Goal: Task Accomplishment & Management: Manage account settings

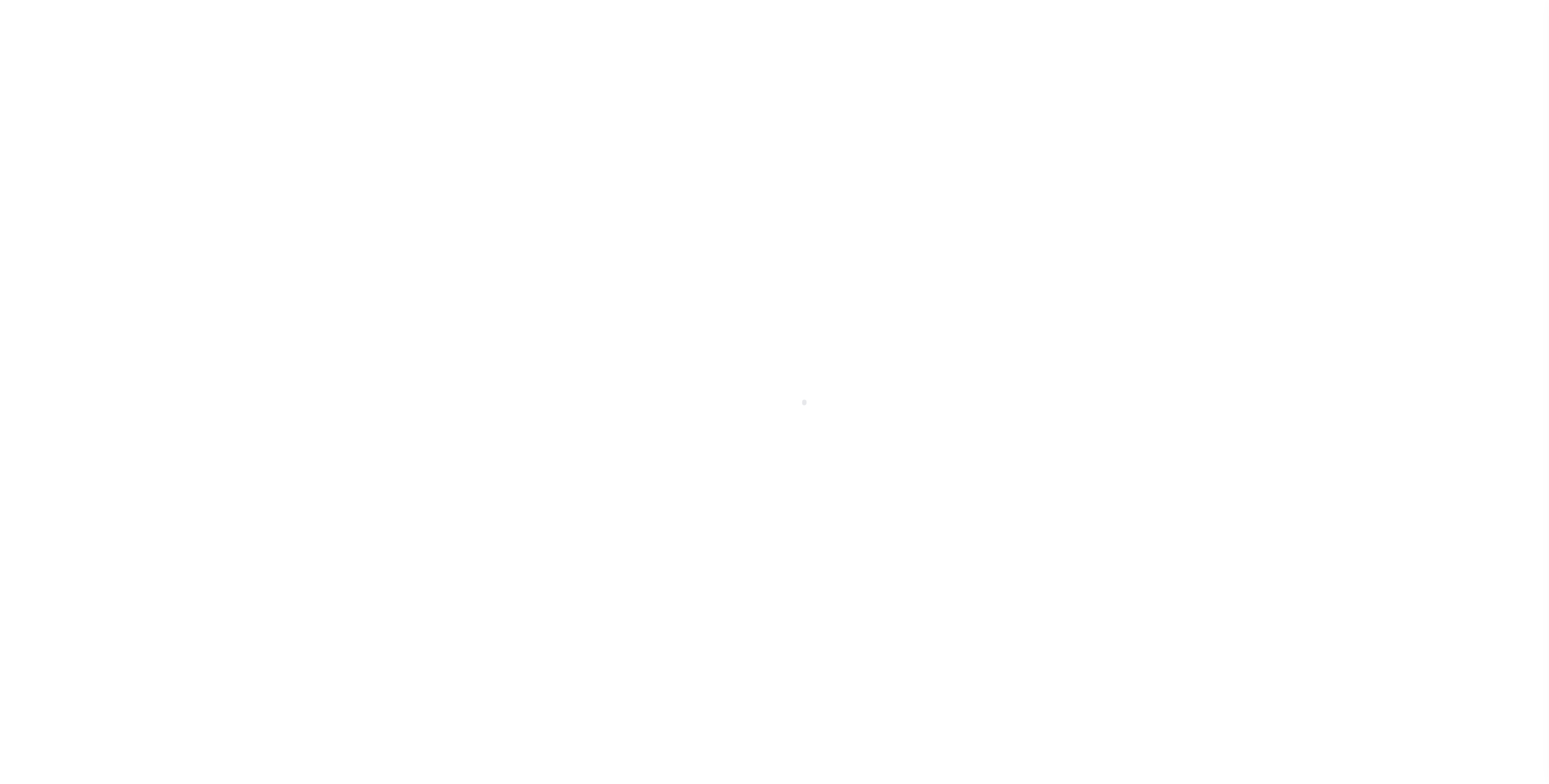
select select
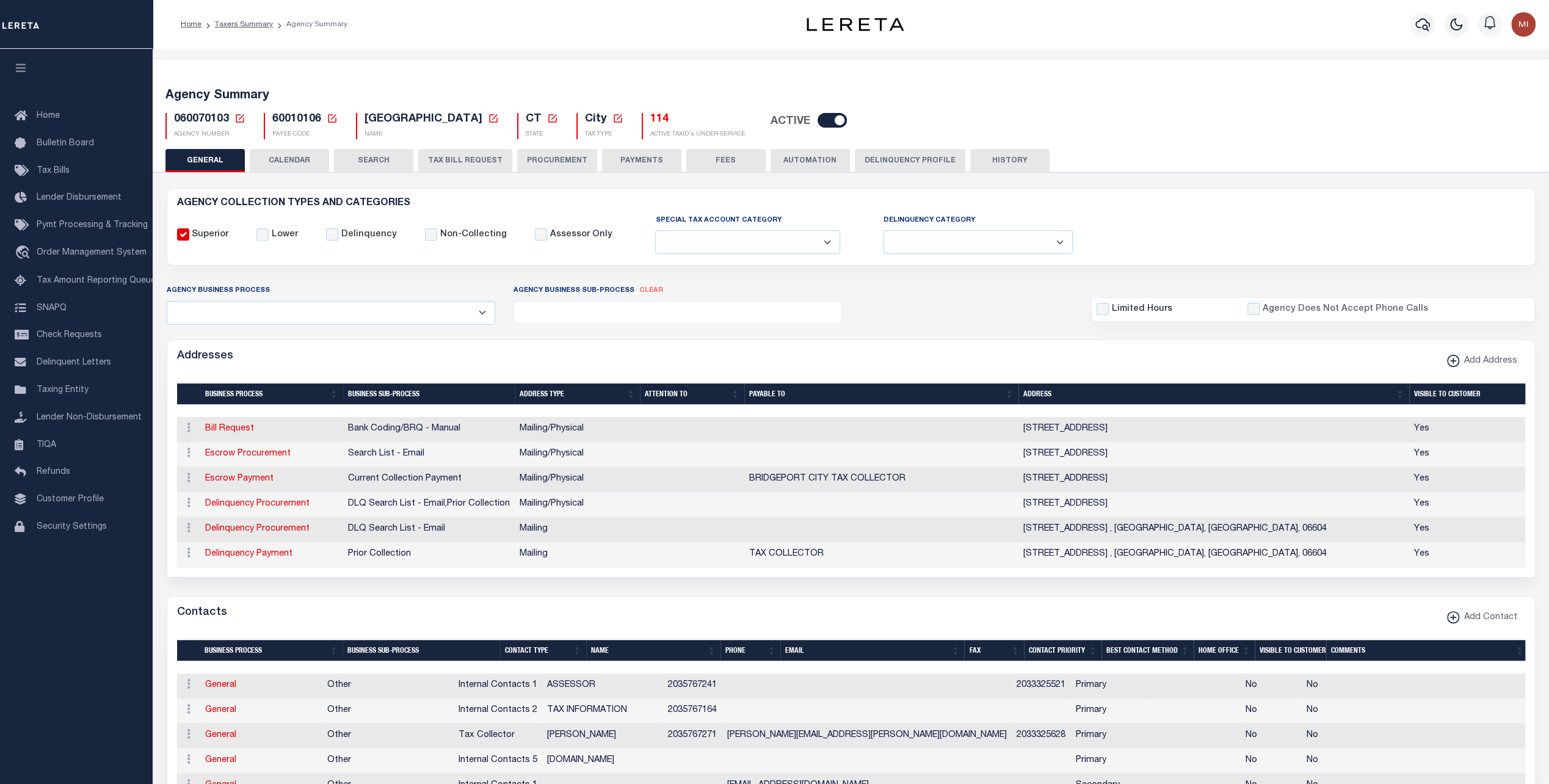
click at [255, 17] on ol "Home Taxers Summary Agency Summary" at bounding box center [264, 24] width 187 height 25
click at [251, 26] on link "Taxers Summary" at bounding box center [244, 24] width 58 height 8
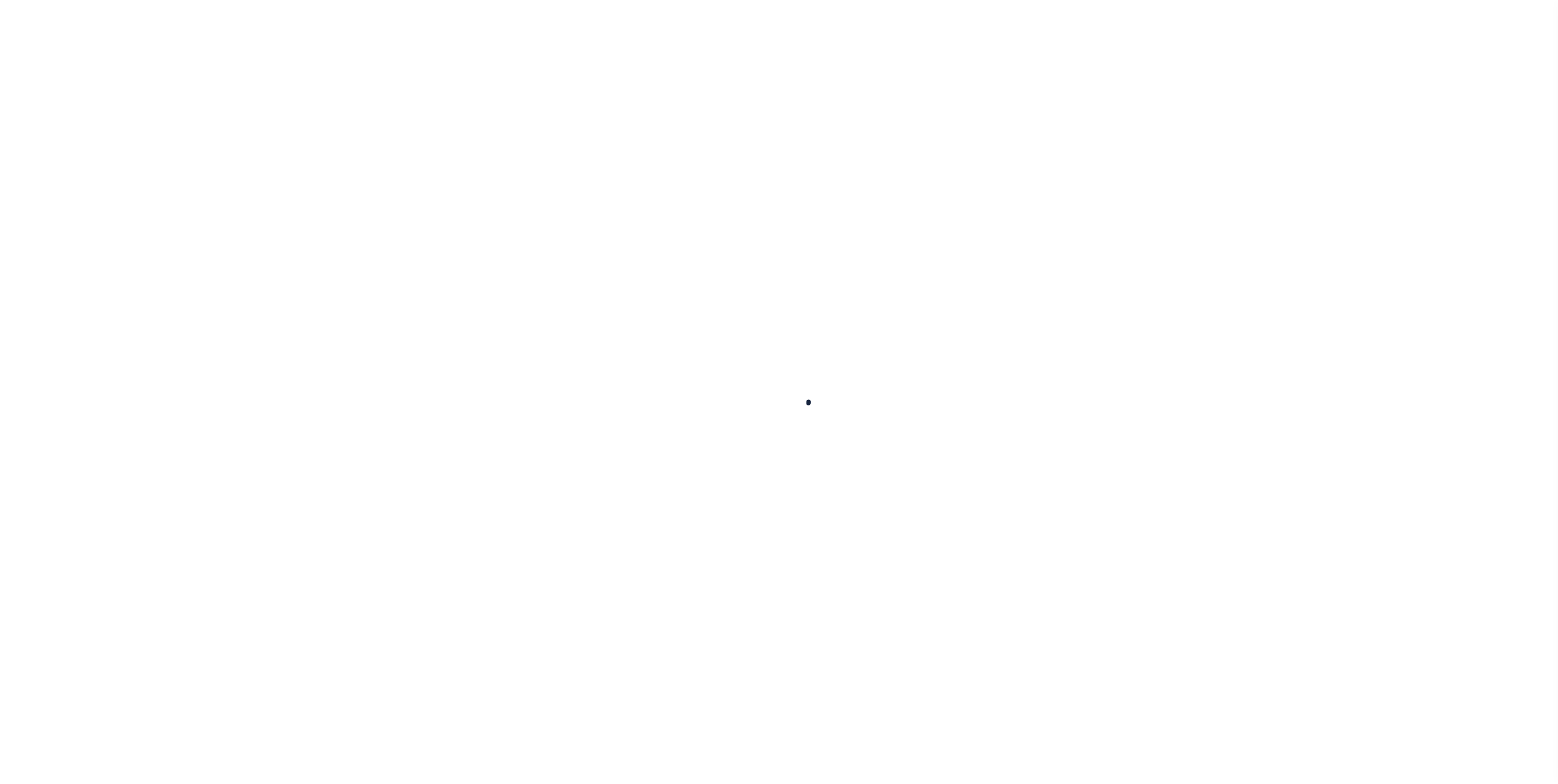
select select
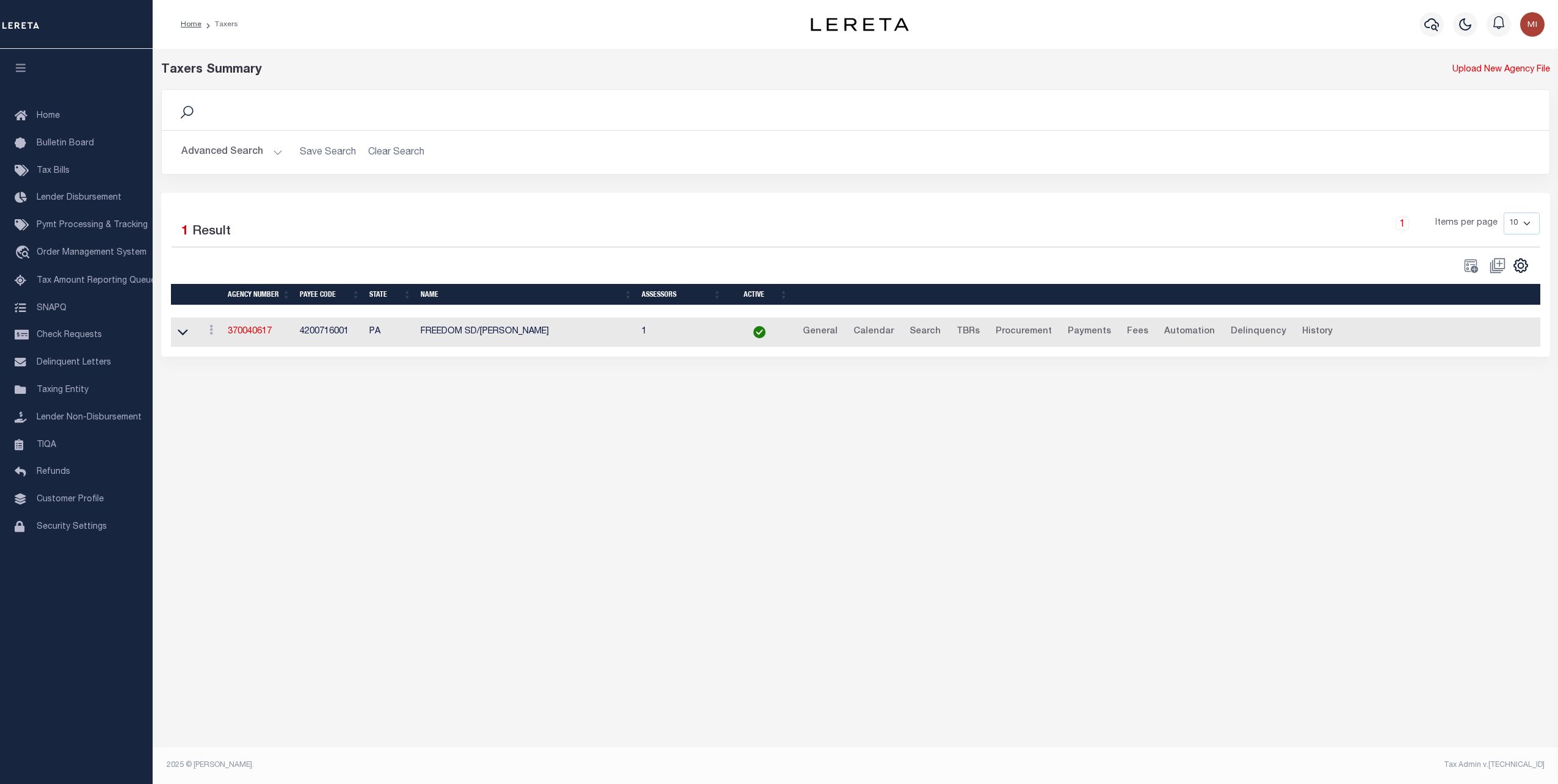
click at [259, 146] on button "Advanced Search" at bounding box center [232, 152] width 102 height 24
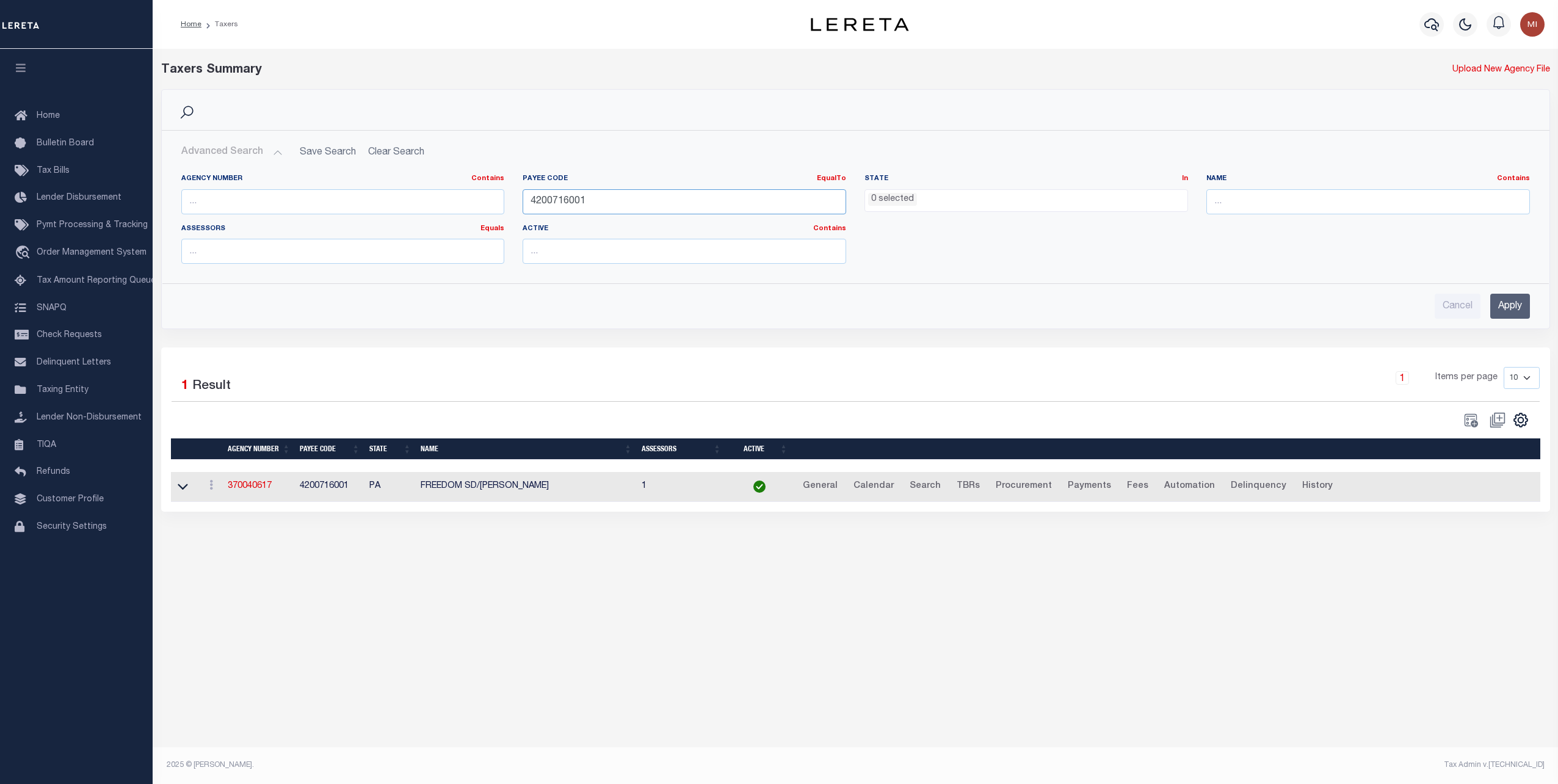
drag, startPoint x: 629, startPoint y: 202, endPoint x: 476, endPoint y: 202, distance: 153.0
click at [476, 202] on div "Agency Number Contains Contains Is Payee Code EqualTo Equals Is Not Equal To Is…" at bounding box center [856, 224] width 1367 height 100
drag, startPoint x: 1513, startPoint y: 301, endPoint x: 955, endPoint y: 406, distance: 567.8
click at [1494, 302] on input "Apply" at bounding box center [1510, 306] width 40 height 25
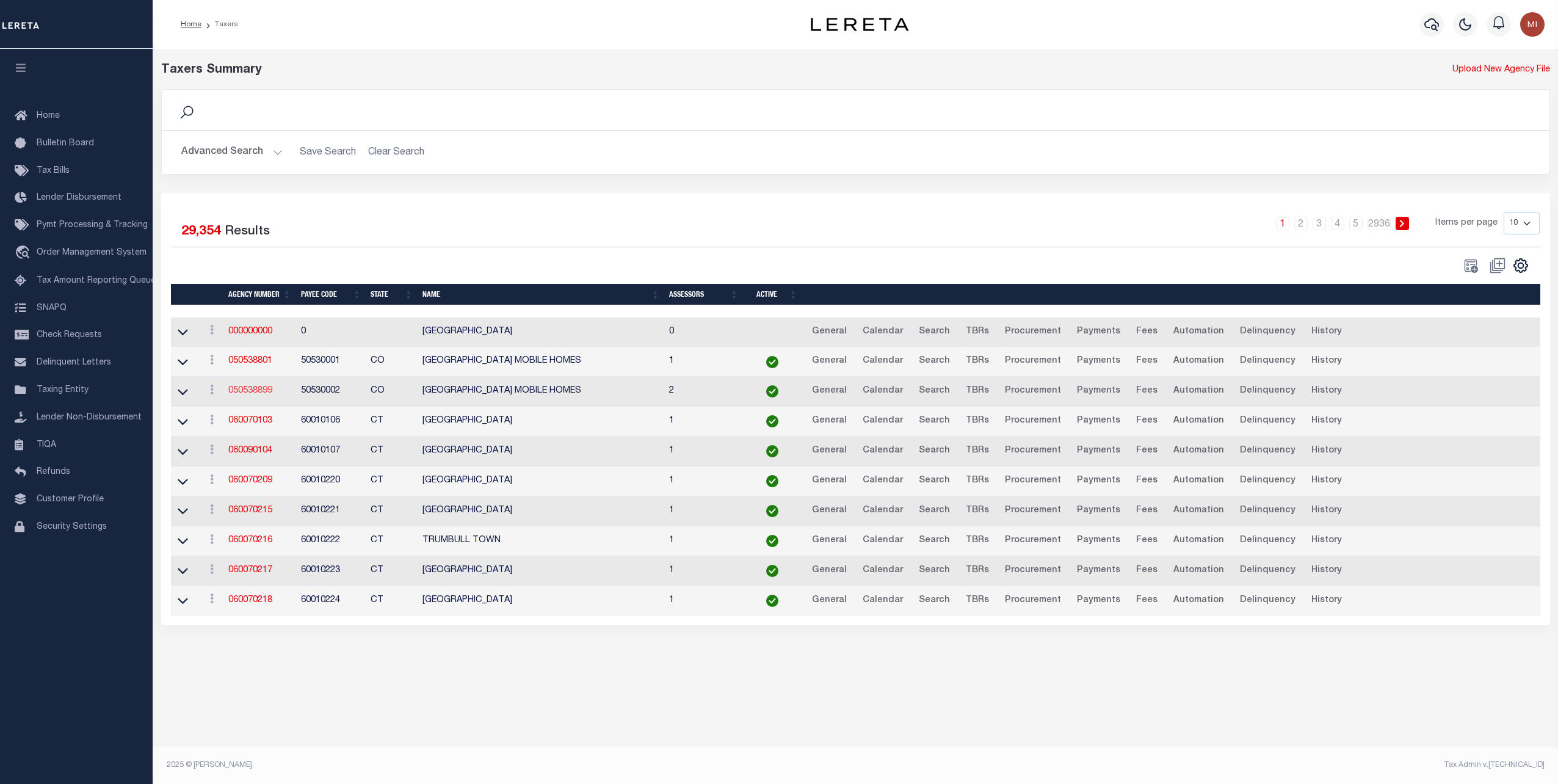
click at [265, 386] on link "050538899" at bounding box center [250, 390] width 44 height 8
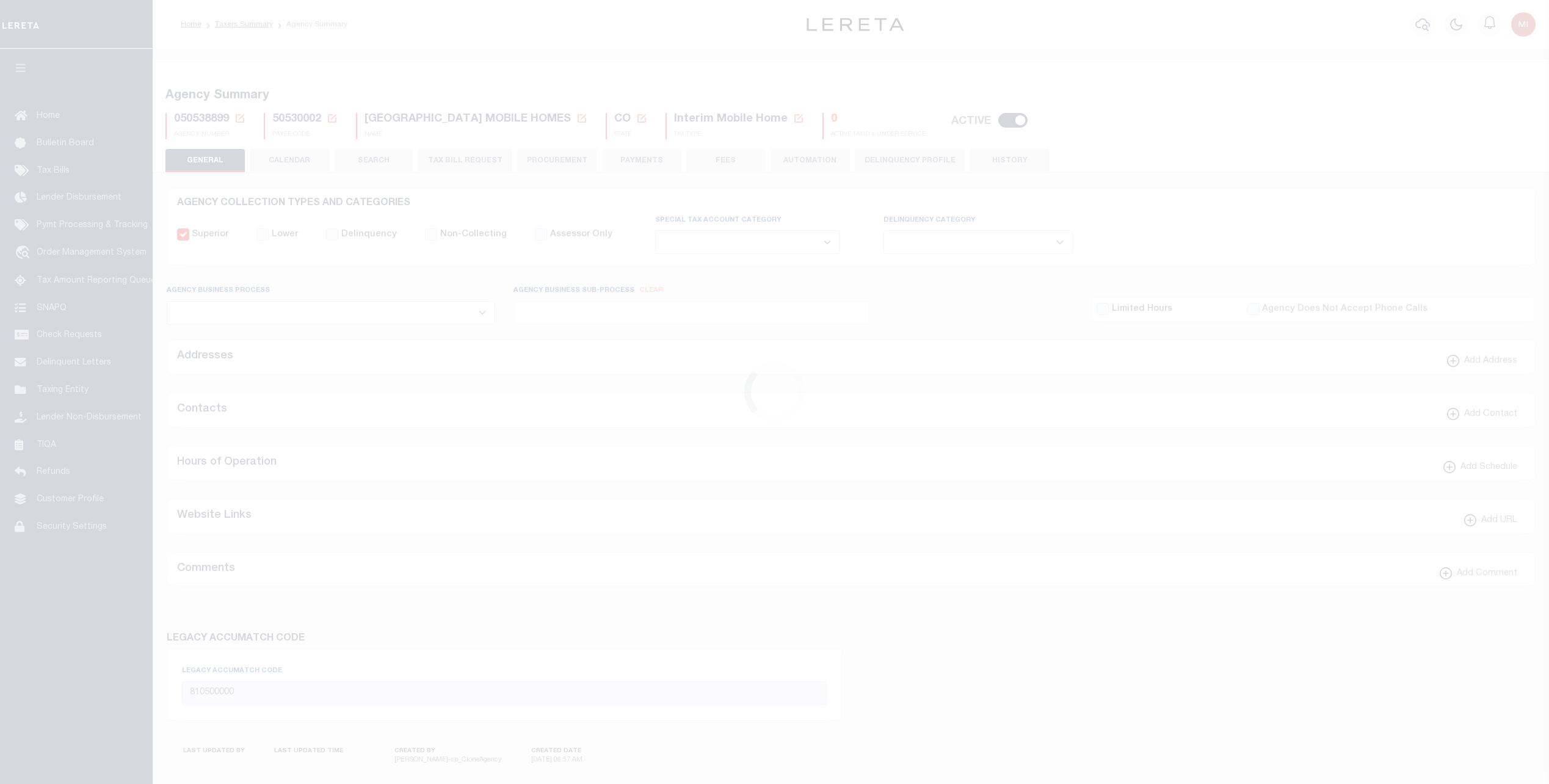
select select
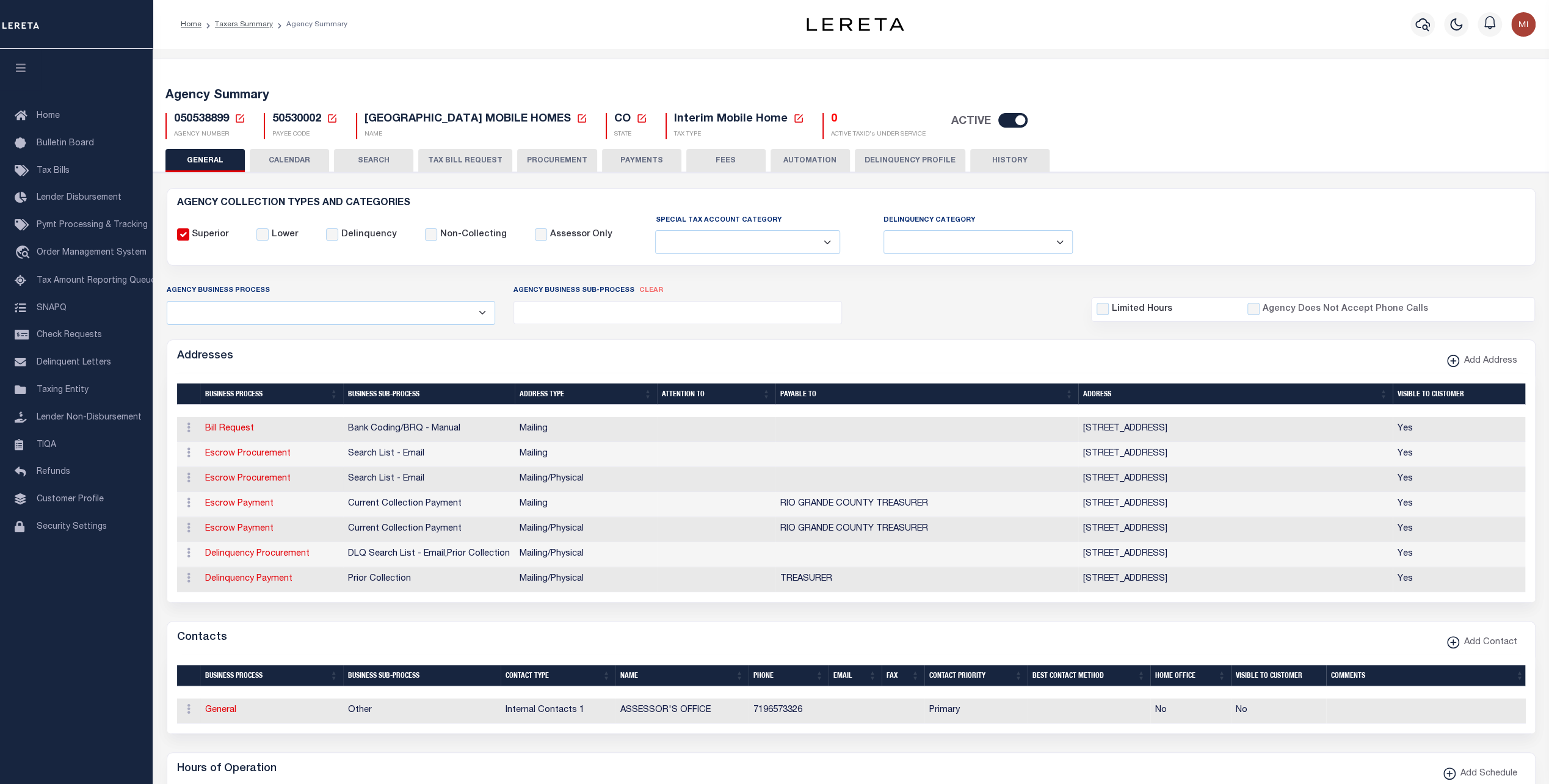
scroll to position [61, 0]
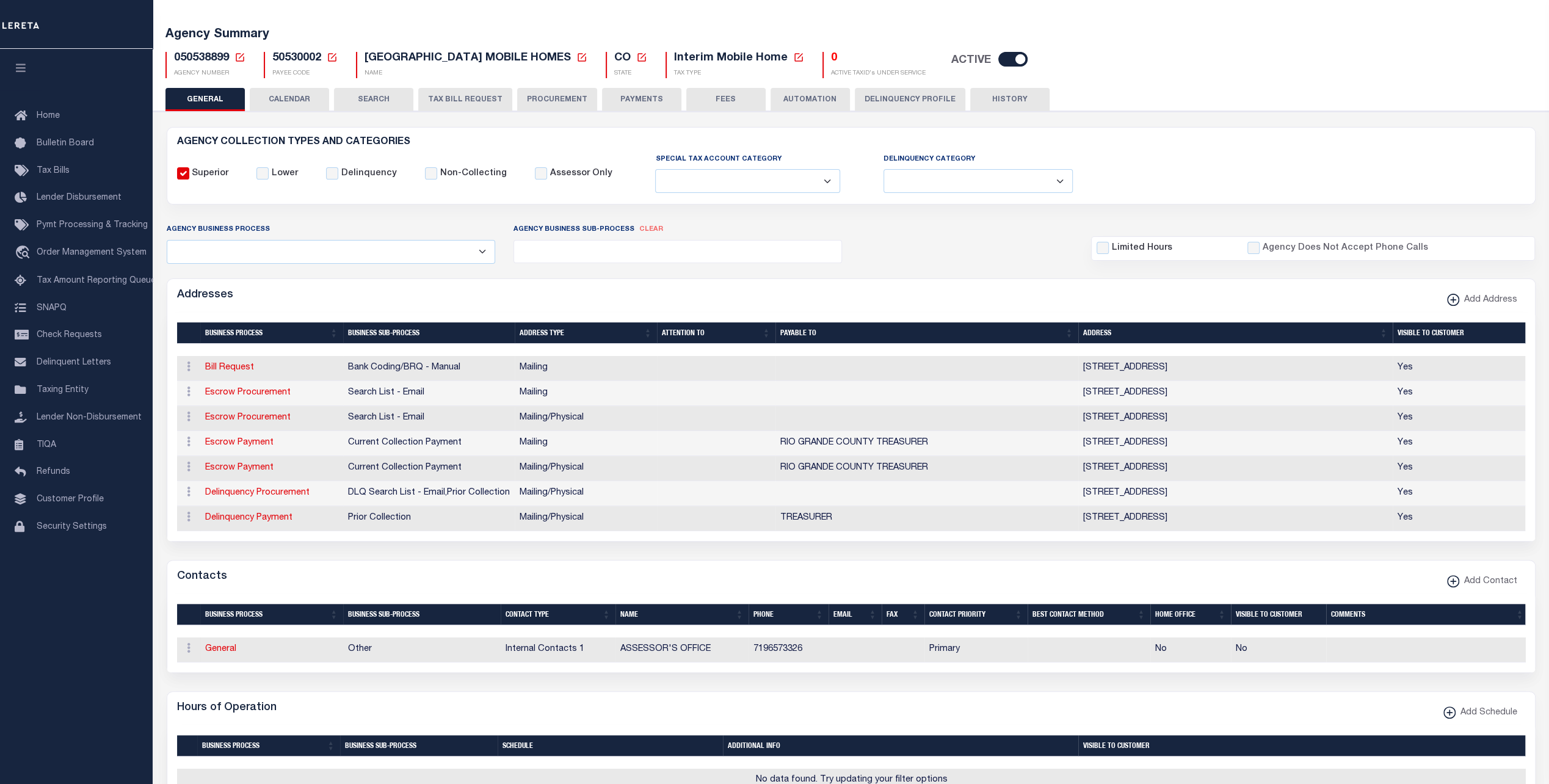
click at [443, 251] on select "All Automation Bill Request Delinquency Payment Delinquency Procurement Escrow …" at bounding box center [331, 252] width 329 height 24
click at [167, 240] on select "All Automation Bill Request Delinquency Payment Delinquency Procurement Escrow …" at bounding box center [331, 252] width 329 height 24
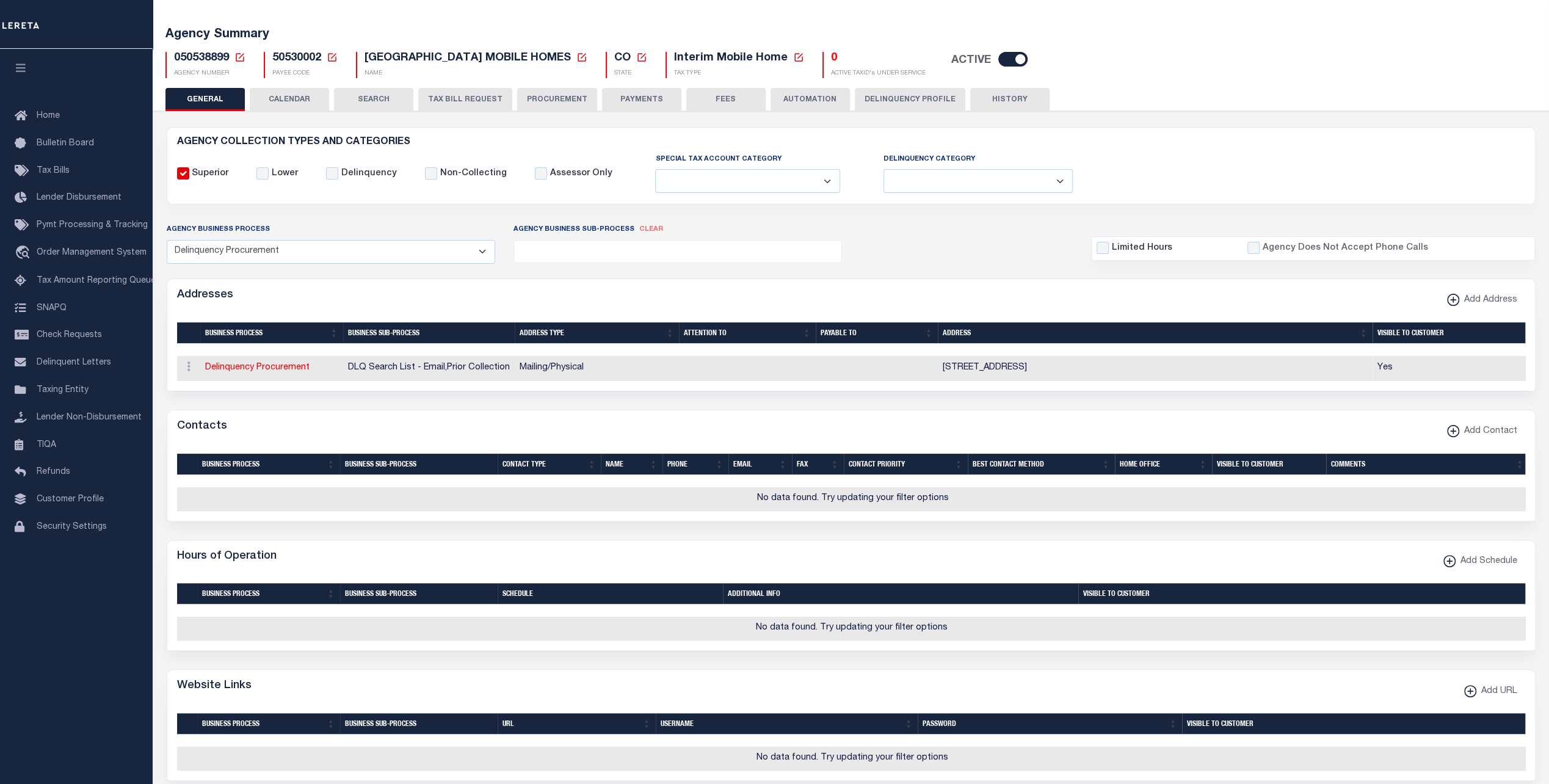
click at [579, 243] on ul at bounding box center [677, 248] width 327 height 16
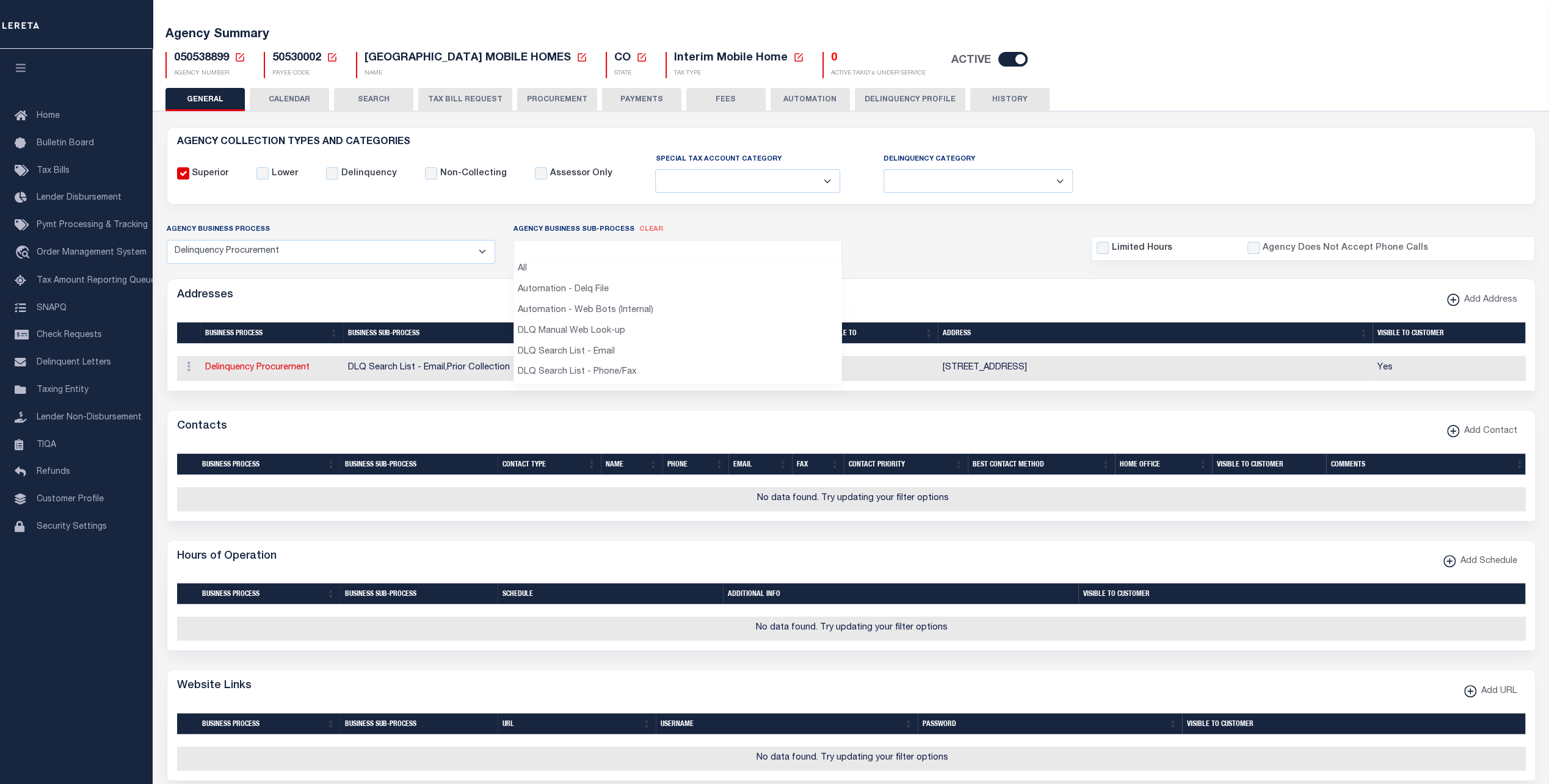
scroll to position [0, 0]
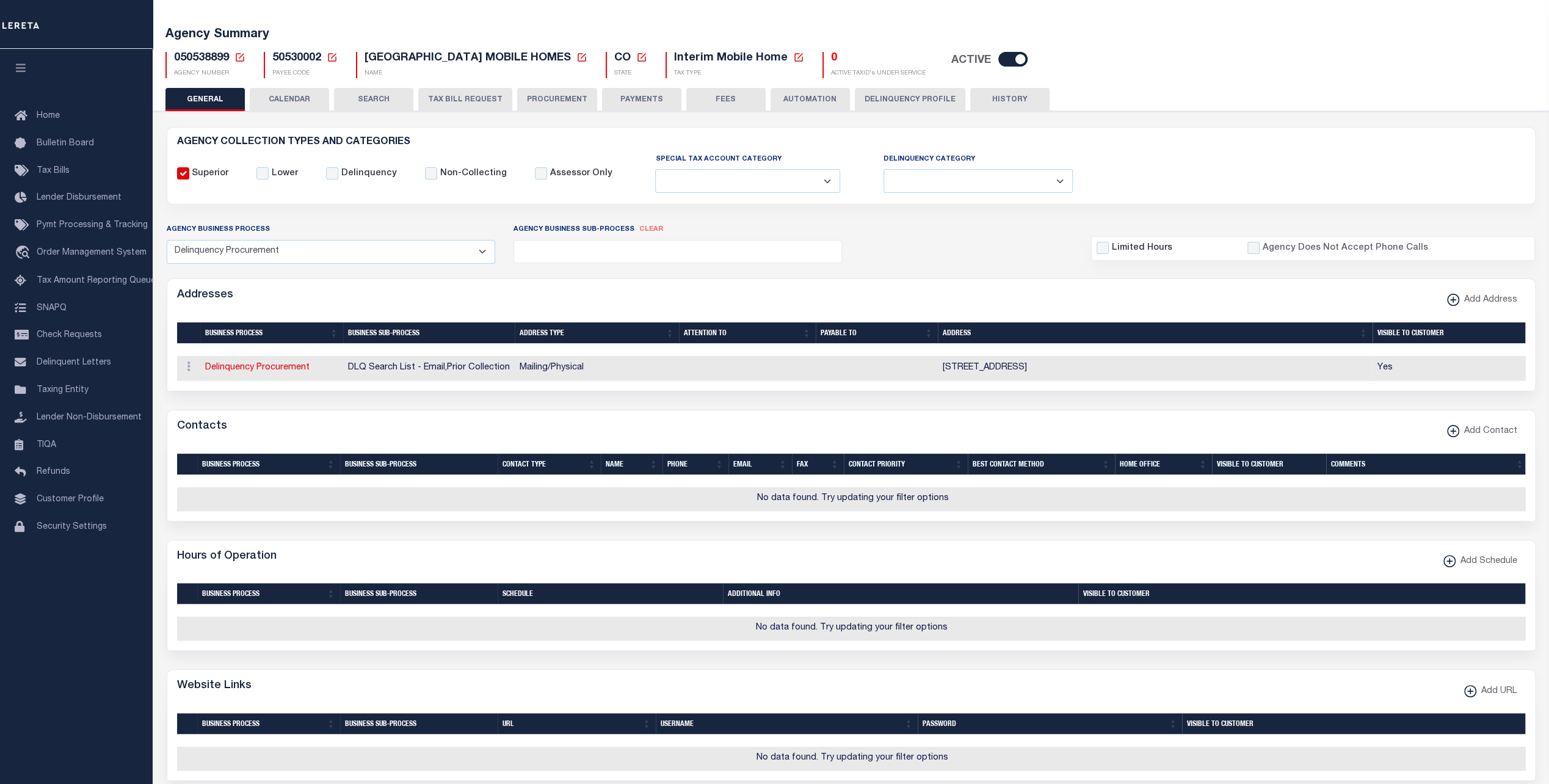
click at [856, 222] on div "Agency Business Process All Automation Bill Request Delinquency Payment Delinqu…" at bounding box center [851, 242] width 1388 height 41
click at [412, 255] on select "All Automation Bill Request Delinquency Payment Delinquency Procurement Escrow …" at bounding box center [331, 252] width 329 height 24
click at [167, 240] on select "All Automation Bill Request Delinquency Payment Delinquency Procurement Escrow …" at bounding box center [331, 252] width 329 height 24
click at [627, 248] on ul at bounding box center [677, 248] width 327 height 16
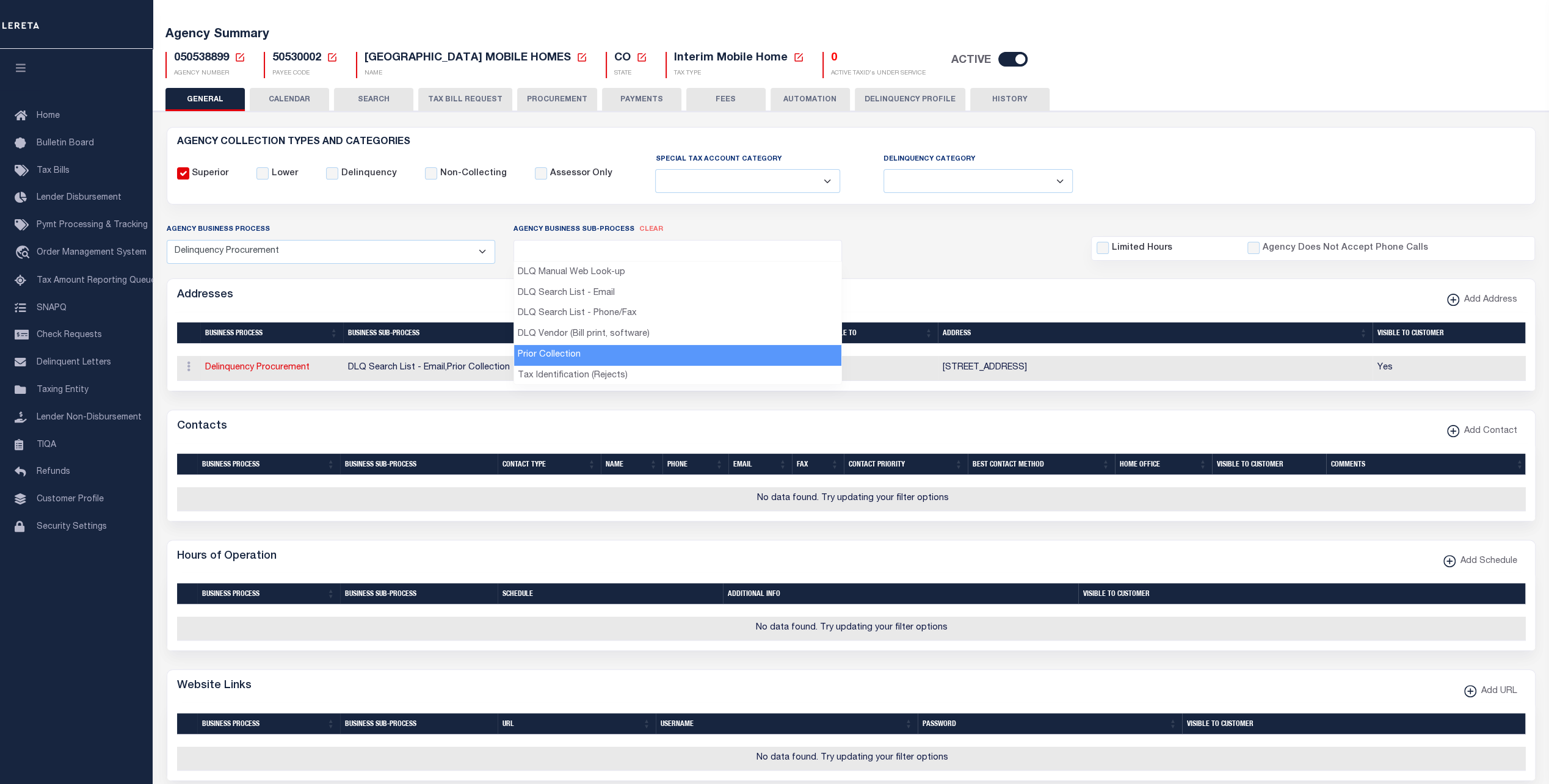
scroll to position [44, 0]
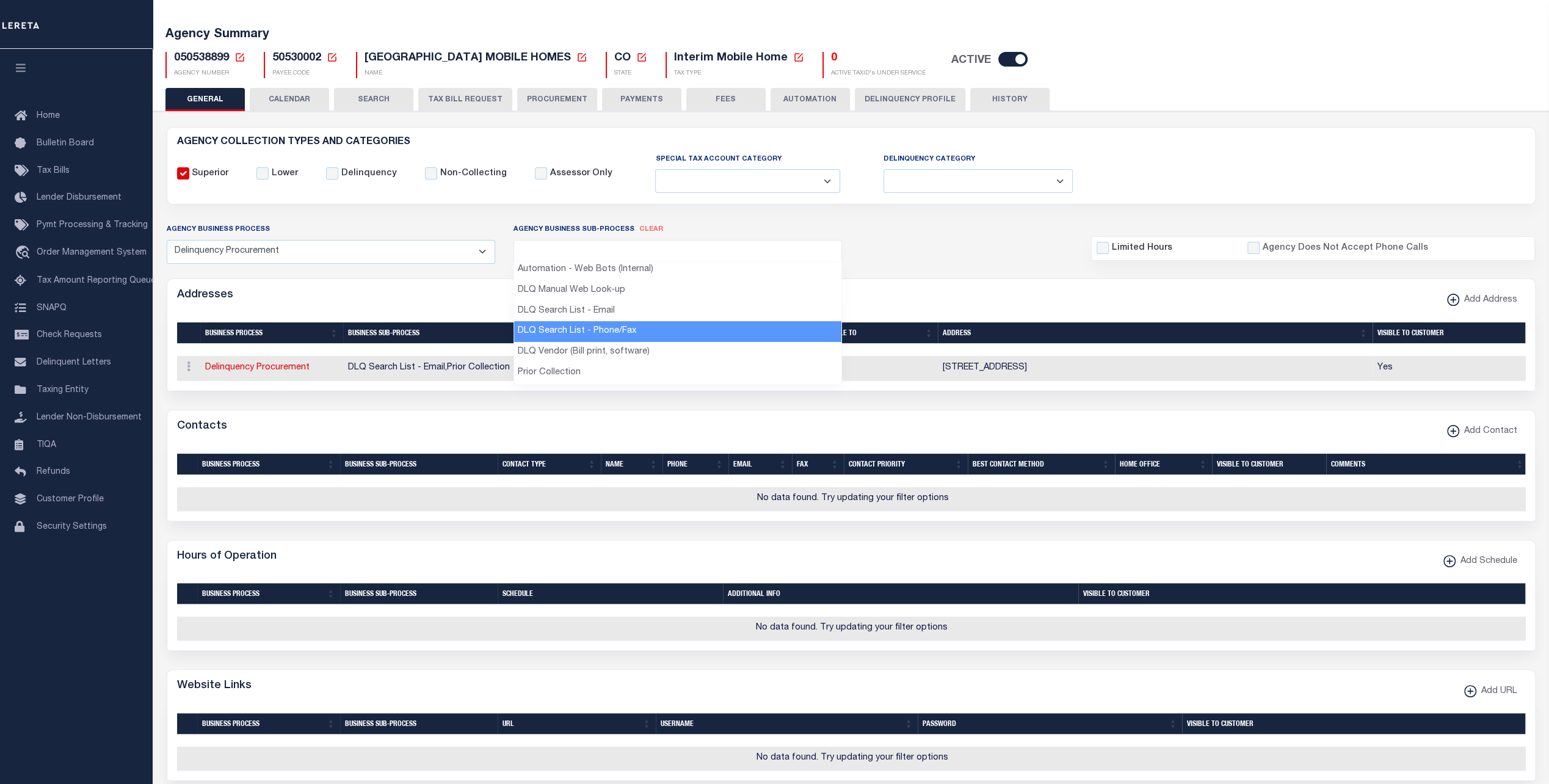
click at [269, 251] on select "All Automation Bill Request Delinquency Payment Delinquency Procurement Escrow …" at bounding box center [331, 252] width 329 height 24
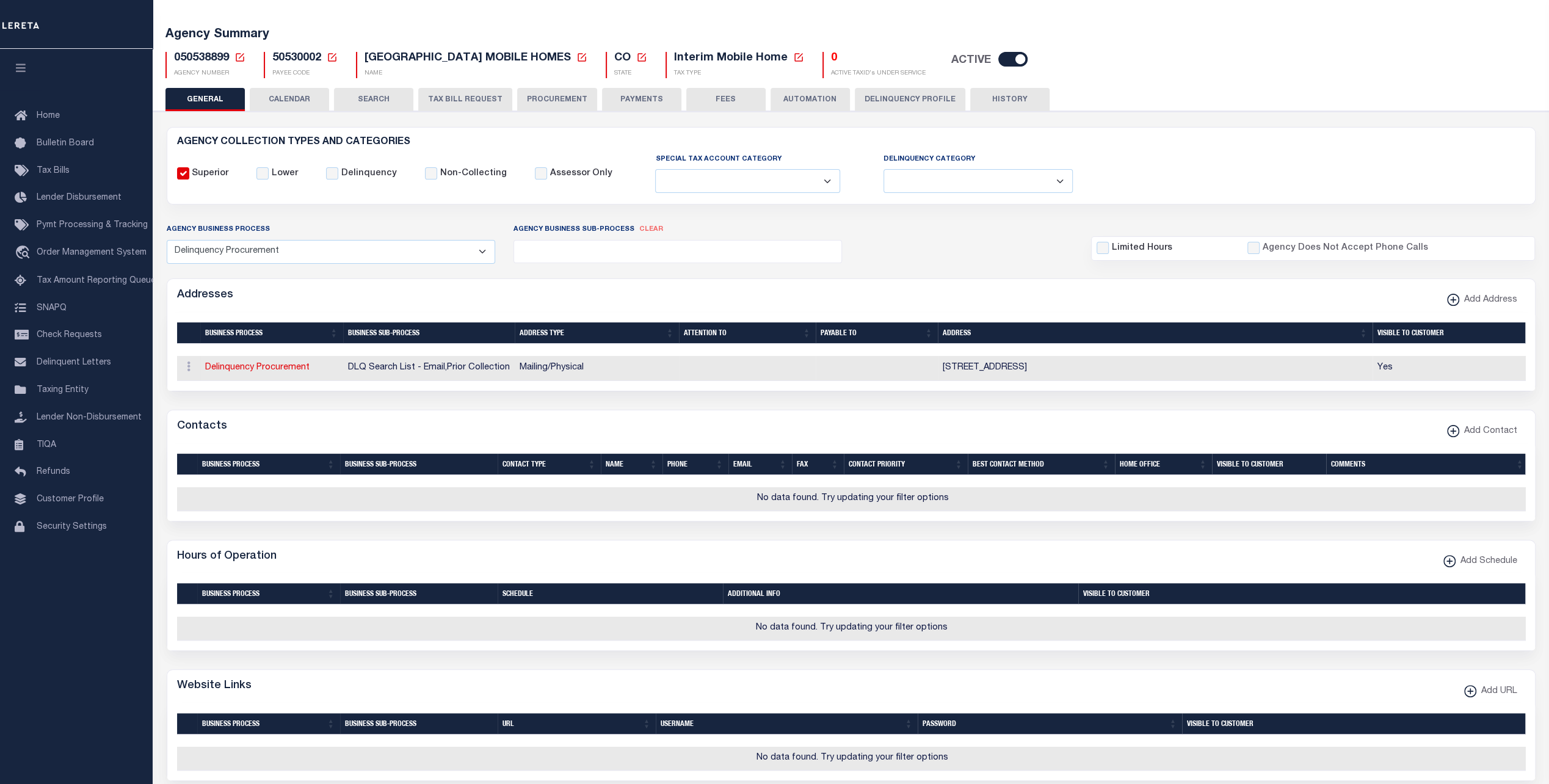
click at [269, 251] on select "All Automation Bill Request Delinquency Payment Delinquency Procurement Escrow …" at bounding box center [331, 252] width 329 height 24
click at [167, 240] on select "All Automation Bill Request Delinquency Payment Delinquency Procurement Escrow …" at bounding box center [331, 252] width 329 height 24
click at [566, 257] on span at bounding box center [678, 252] width 329 height 24
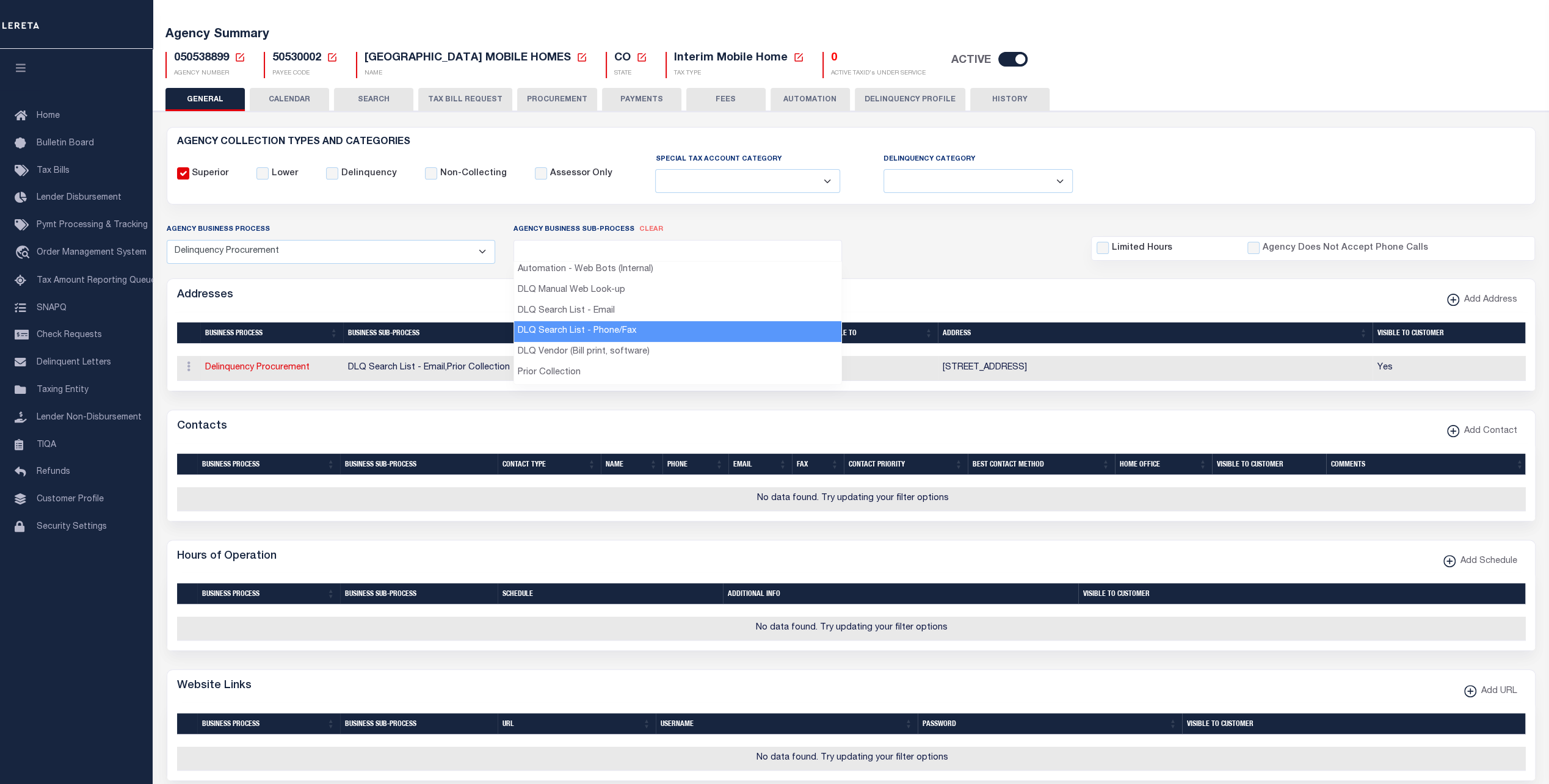
scroll to position [105, 0]
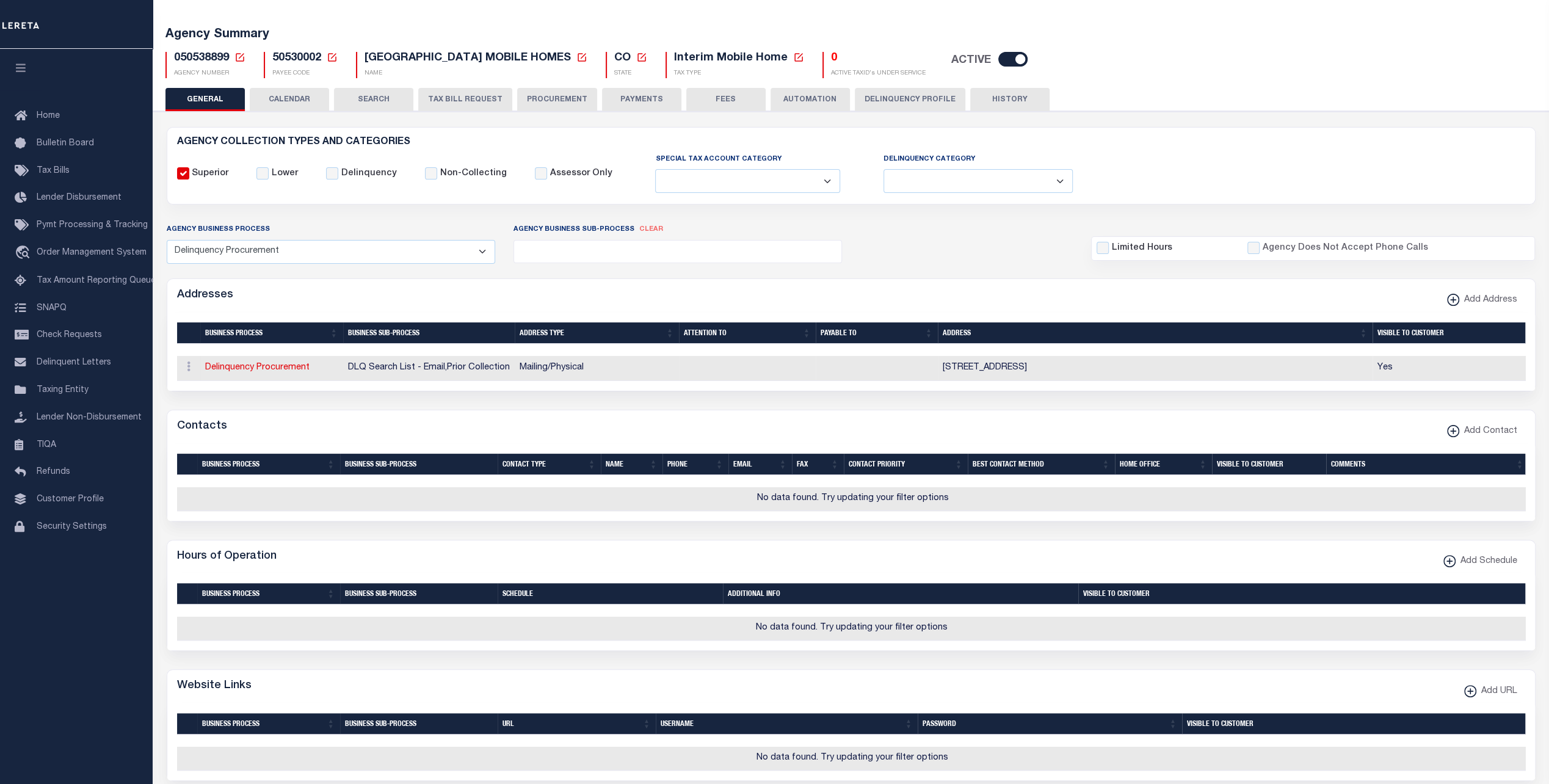
click at [927, 222] on div "Agency Business Process All Automation Bill Request Delinquency Payment Delinqu…" at bounding box center [851, 242] width 1388 height 41
click at [306, 248] on select "All Automation Bill Request Delinquency Payment Delinquency Procurement Escrow …" at bounding box center [331, 252] width 329 height 24
select select "1"
click at [167, 240] on select "All Automation Bill Request Delinquency Payment Delinquency Procurement Escrow …" at bounding box center [331, 252] width 329 height 24
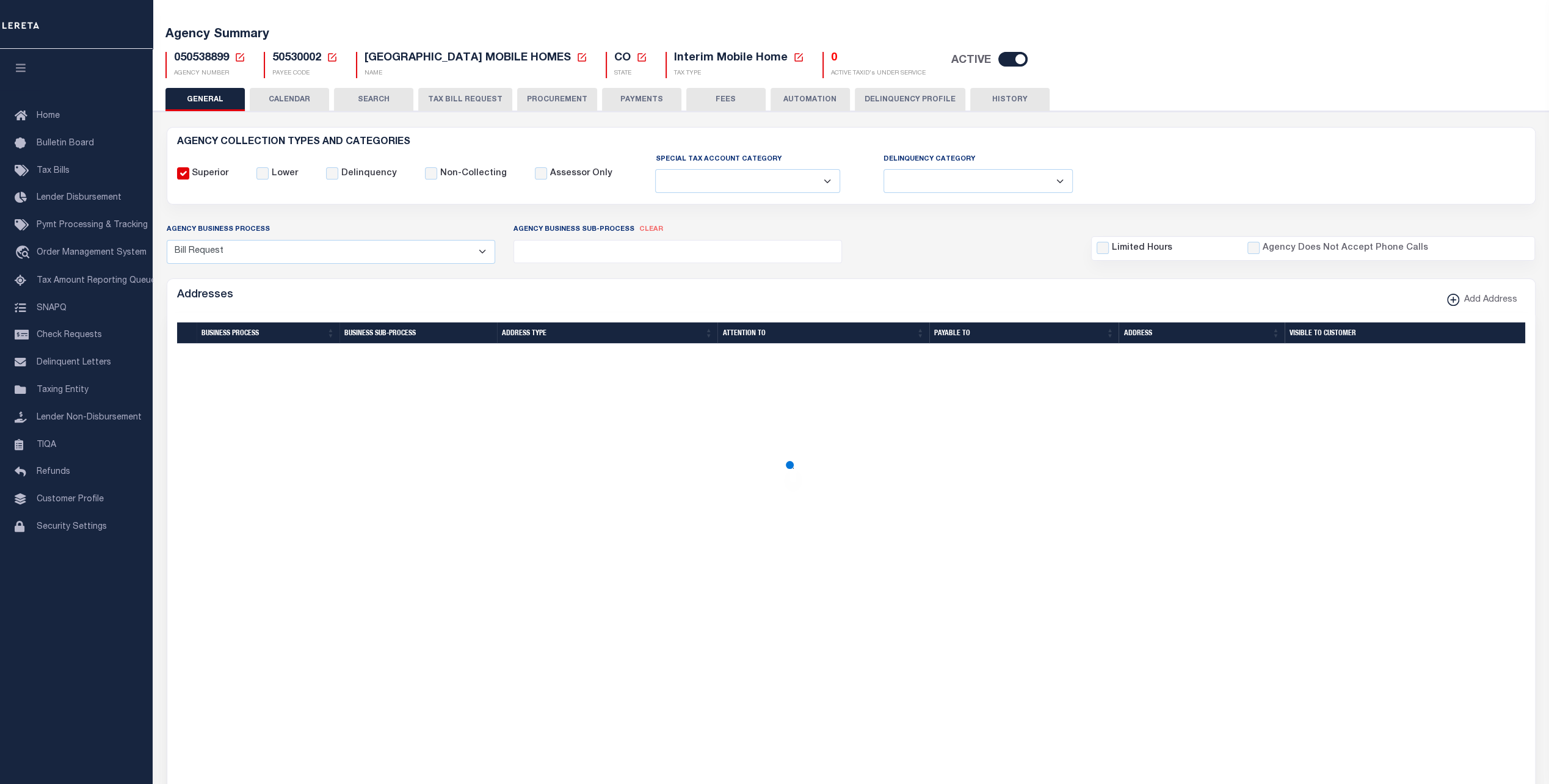
click at [573, 245] on ul at bounding box center [677, 248] width 327 height 16
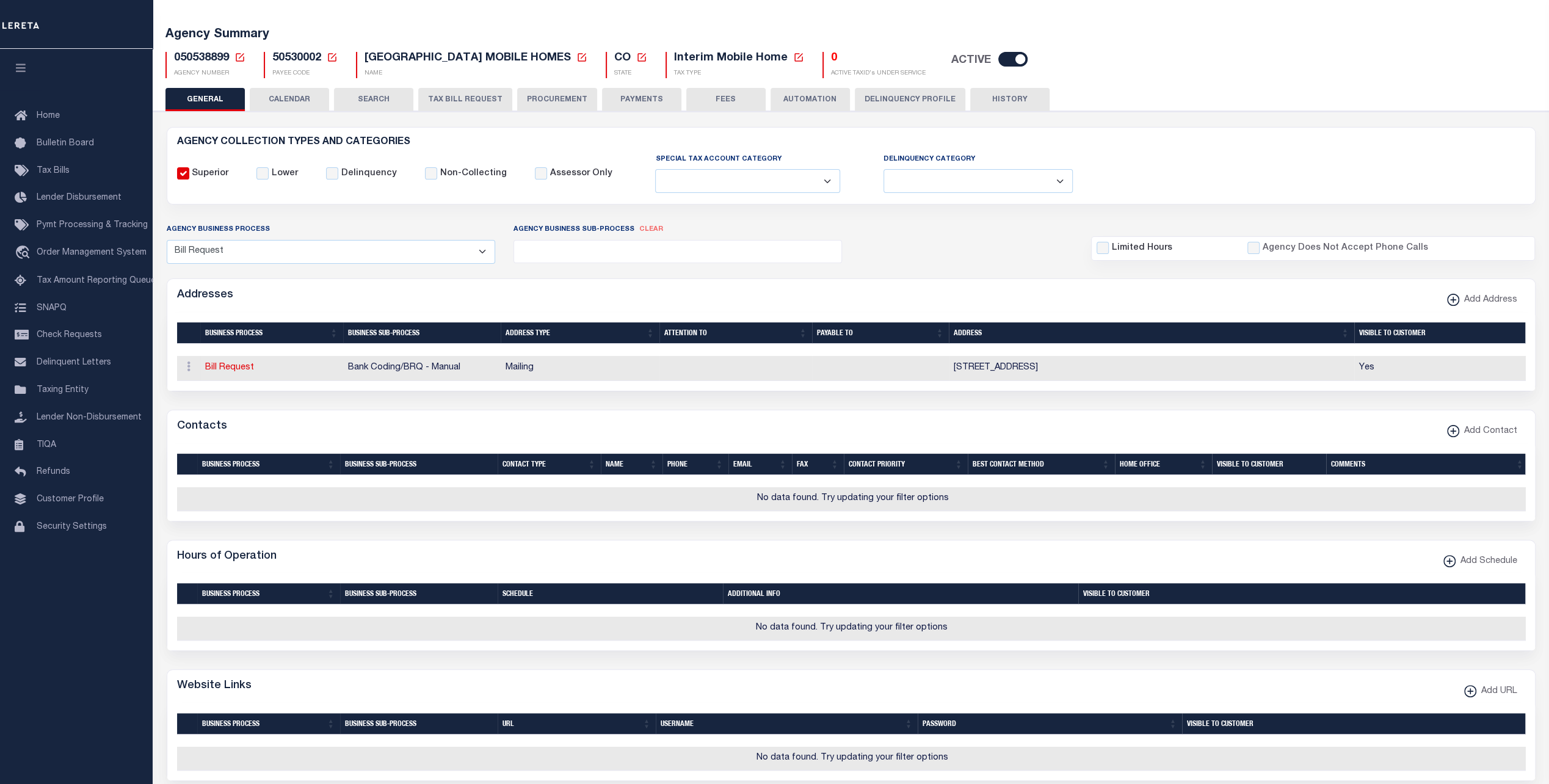
click at [305, 253] on select "All Automation Bill Request Delinquency Payment Delinquency Procurement Escrow …" at bounding box center [331, 252] width 329 height 24
click at [304, 255] on select "All Automation Bill Request Delinquency Payment Delinquency Procurement Escrow …" at bounding box center [331, 252] width 329 height 24
click at [923, 222] on div "Agency Business Process All Automation Bill Request Delinquency Payment Delinqu…" at bounding box center [851, 242] width 1388 height 41
click at [187, 367] on icon at bounding box center [189, 366] width 4 height 9
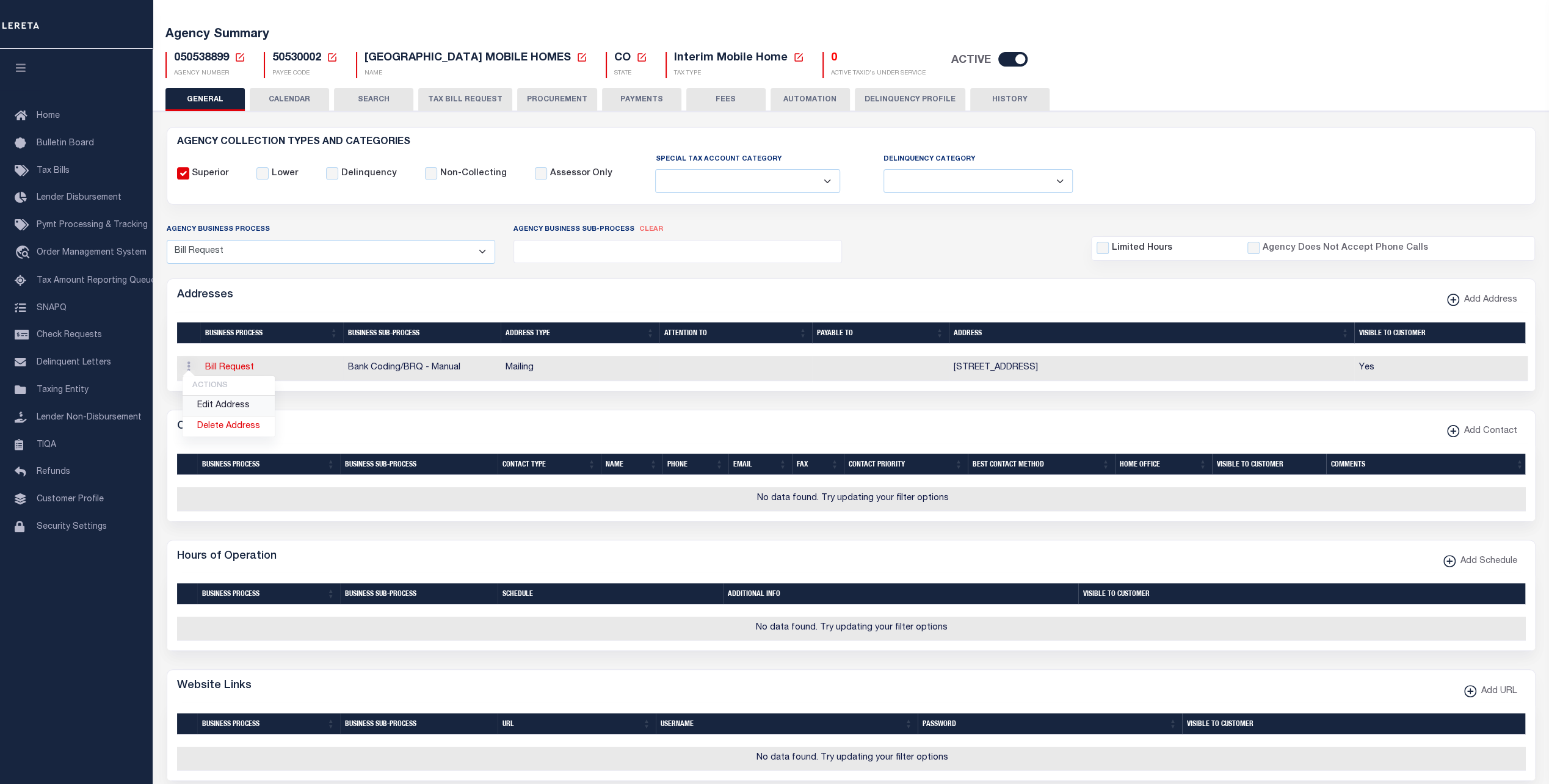
click at [211, 406] on link "Edit Address" at bounding box center [229, 405] width 92 height 20
select select "1"
checkbox input "false"
select select
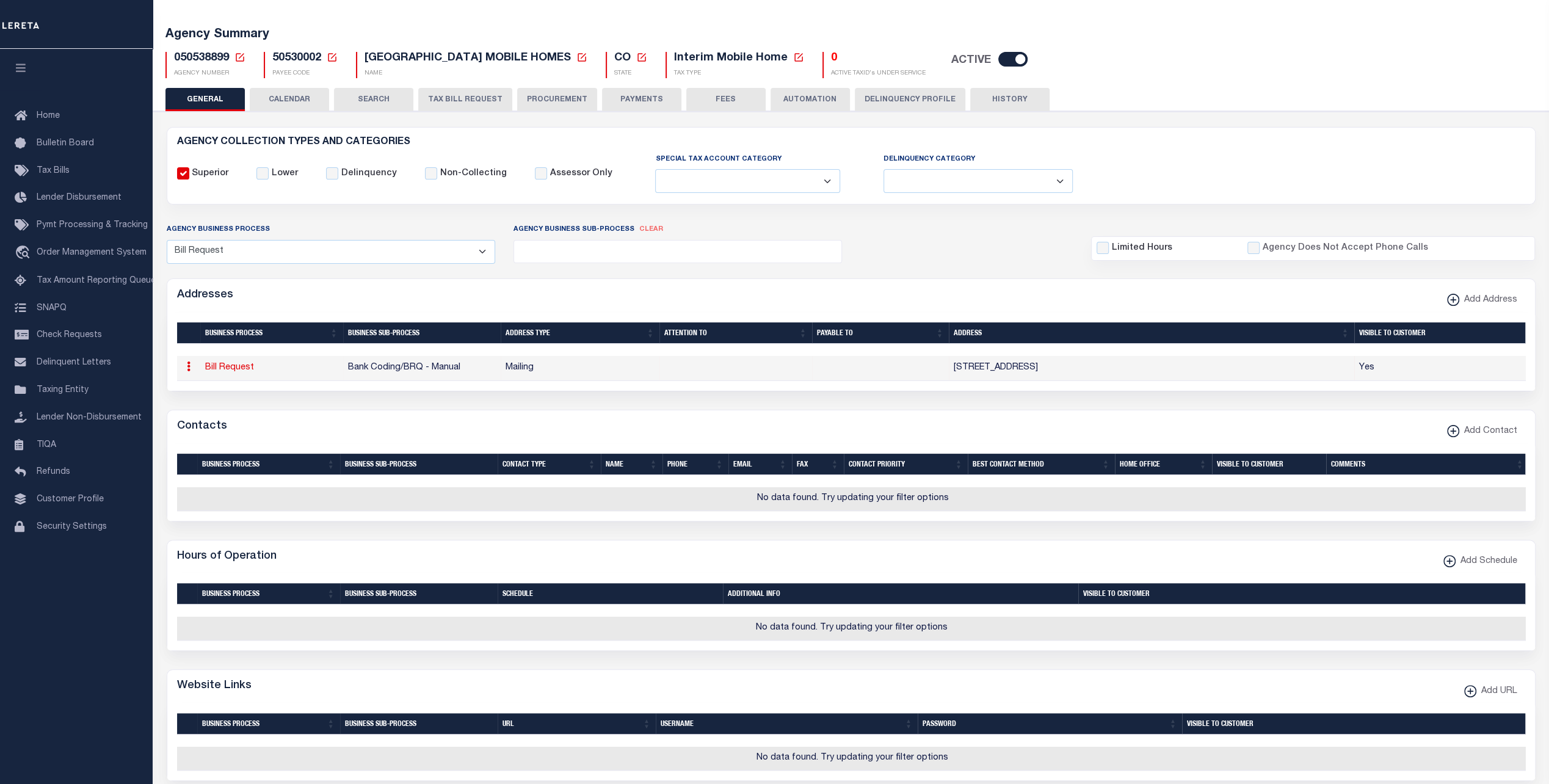
type input "PO BOX 129"
type input "DEL NORTE"
select select "CO"
type input "81132"
checkbox input "true"
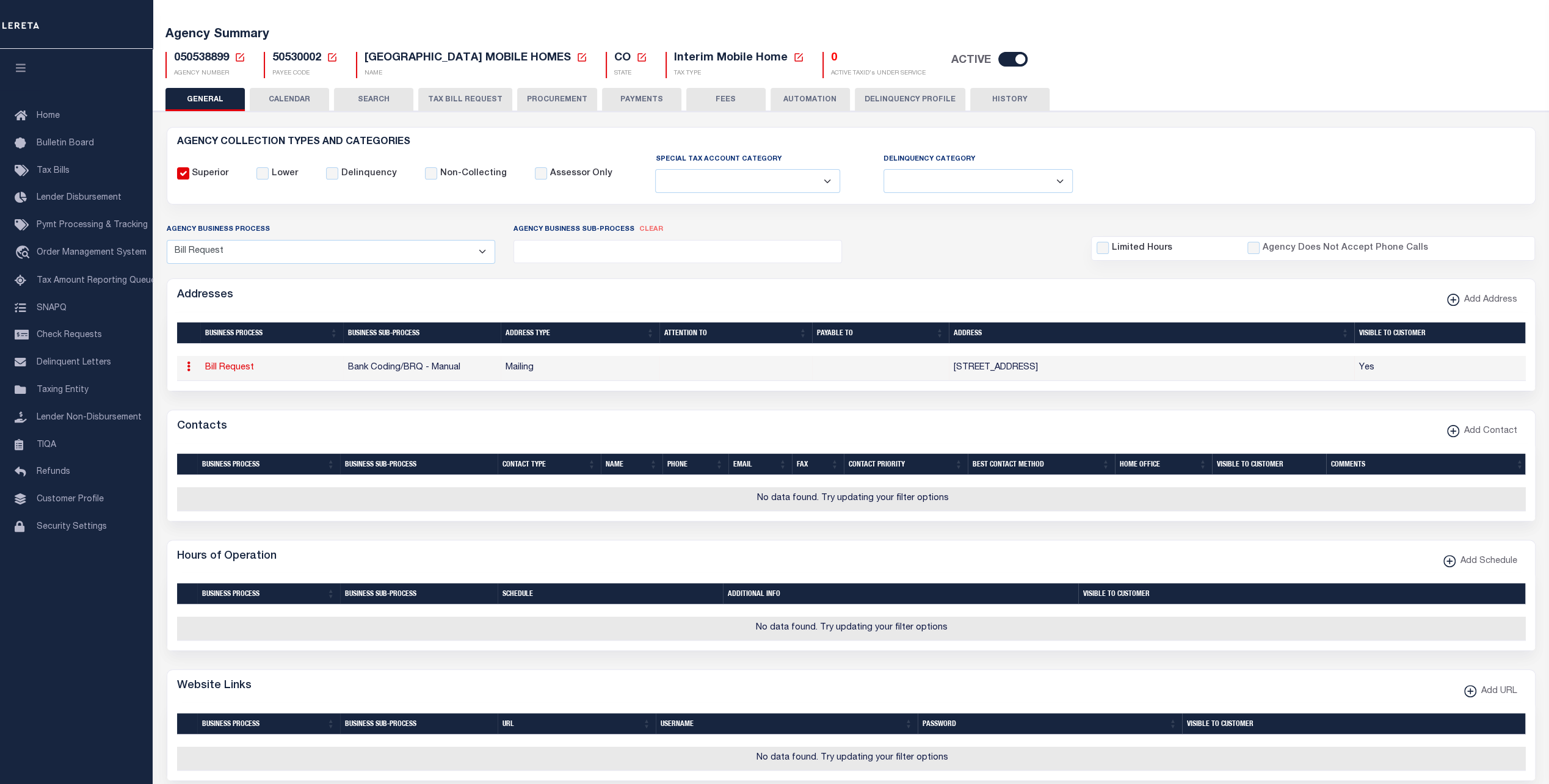
select select "1"
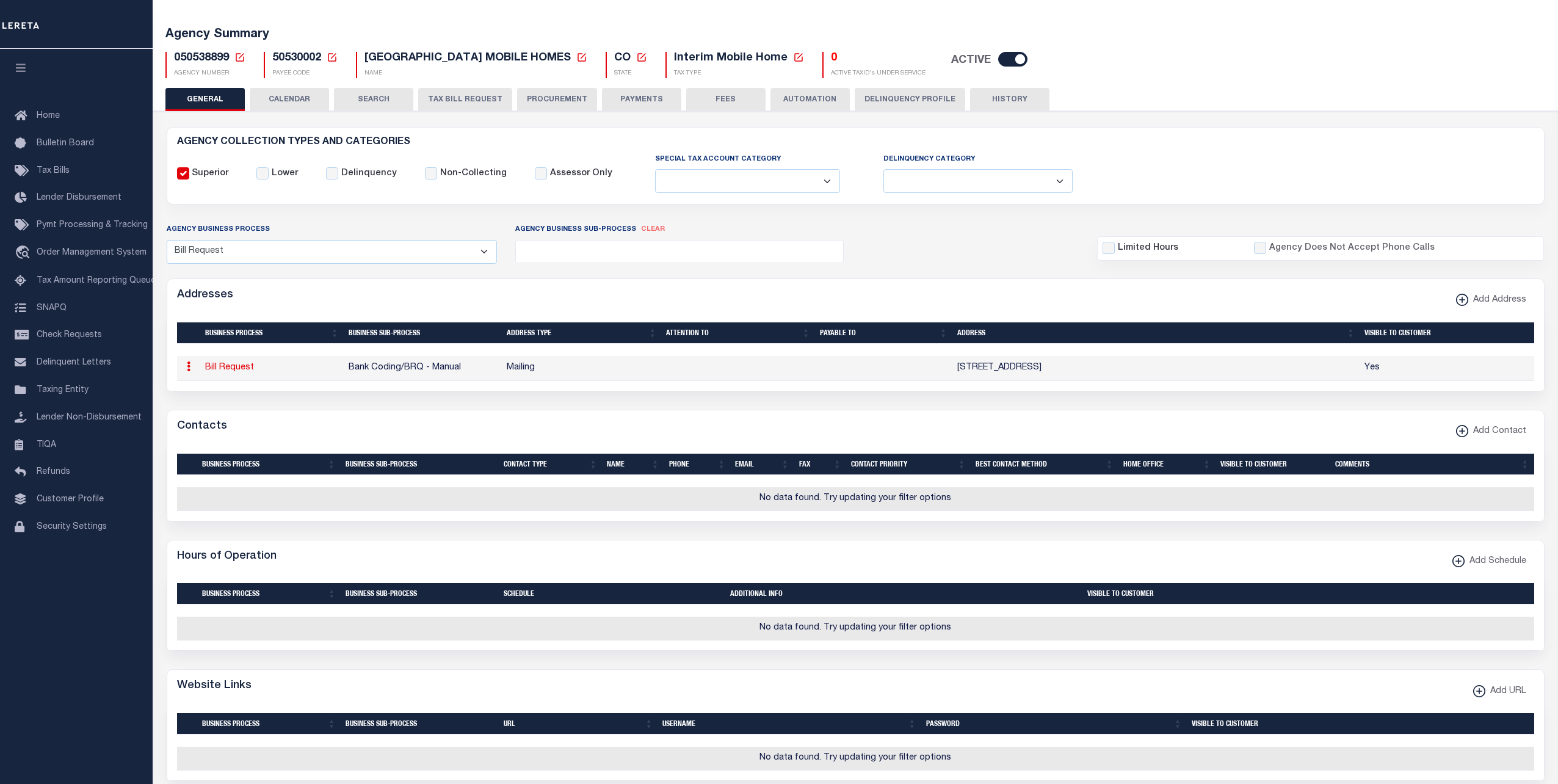
select select "2"
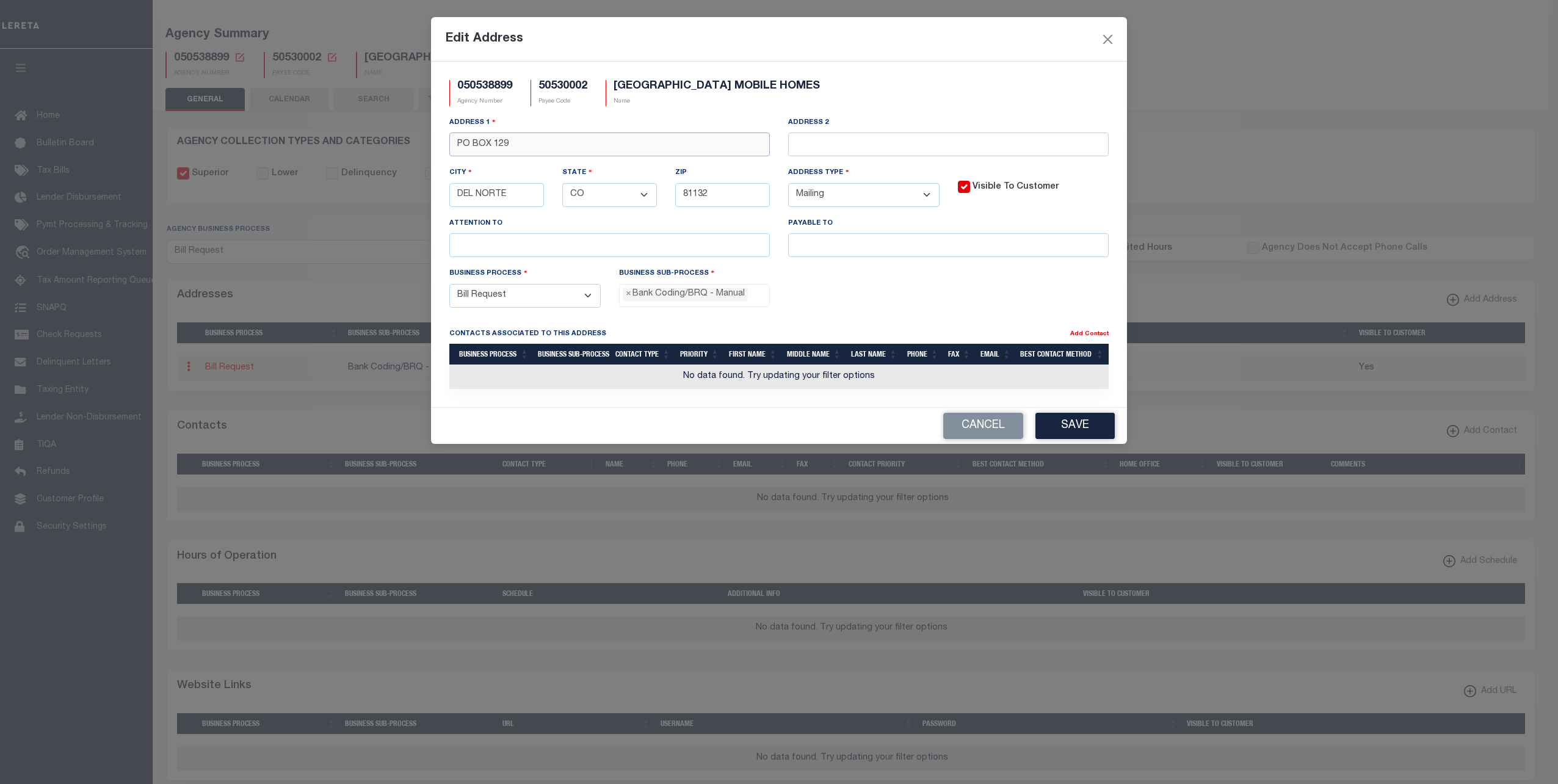
click at [600, 146] on input "PO BOX 129" at bounding box center [610, 144] width 320 height 24
click at [976, 426] on button "Cancel" at bounding box center [983, 426] width 80 height 26
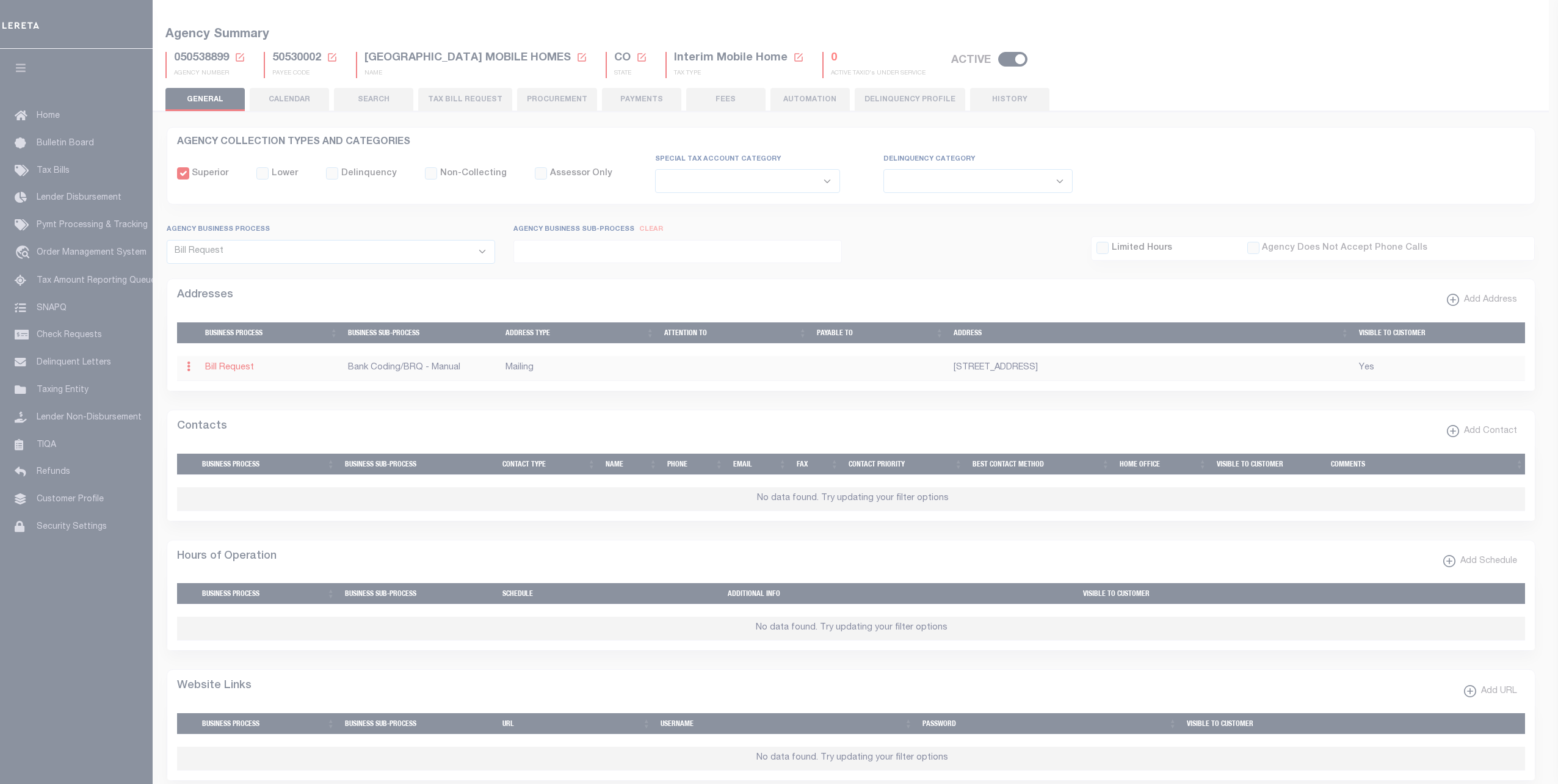
click at [976, 414] on div "Cancel Save" at bounding box center [779, 395] width 696 height 36
